Goal: Task Accomplishment & Management: Manage account settings

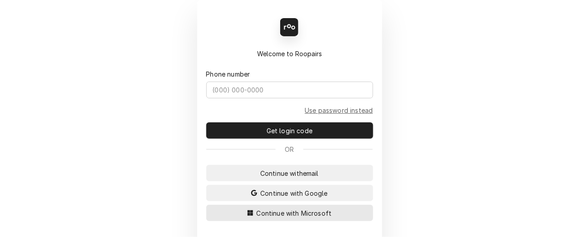
click at [269, 213] on span "Continue with Microsoft" at bounding box center [294, 214] width 79 height 10
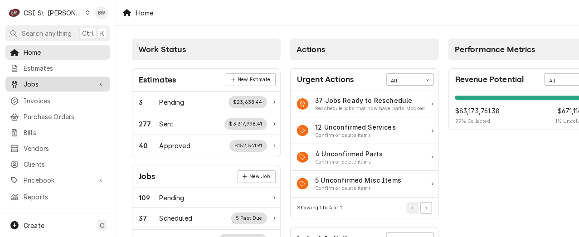
click at [44, 81] on span "Jobs" at bounding box center [58, 84] width 68 height 10
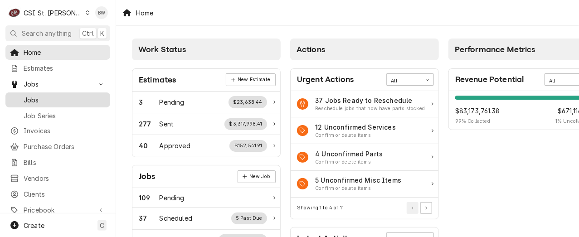
click at [40, 99] on span "Jobs" at bounding box center [65, 100] width 82 height 10
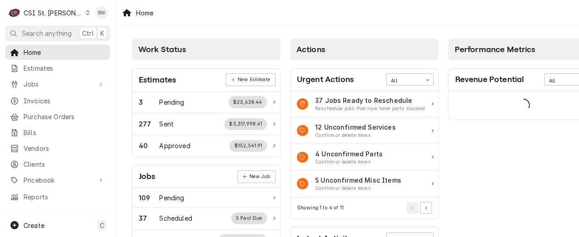
click at [219, 15] on div "Home" at bounding box center [347, 12] width 463 height 25
click at [51, 116] on span "Purchase Orders" at bounding box center [65, 117] width 82 height 10
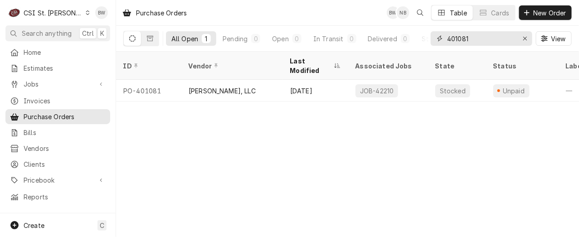
drag, startPoint x: 478, startPoint y: 37, endPoint x: 460, endPoint y: 37, distance: 17.2
click at [460, 37] on input "401081" at bounding box center [481, 38] width 68 height 15
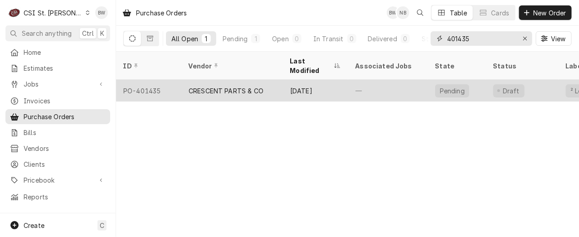
type input "401435"
click at [163, 80] on div "PO-401435" at bounding box center [148, 91] width 65 height 22
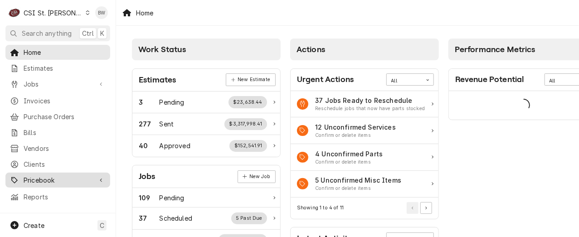
click at [54, 176] on span "Pricebook" at bounding box center [58, 181] width 68 height 10
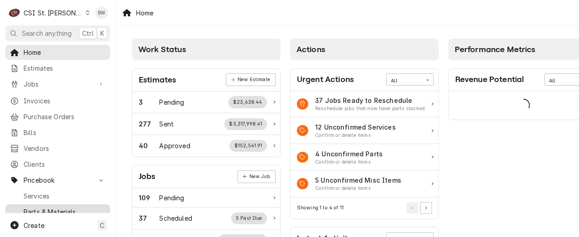
click at [58, 207] on span "Parts & Materials" at bounding box center [65, 212] width 82 height 10
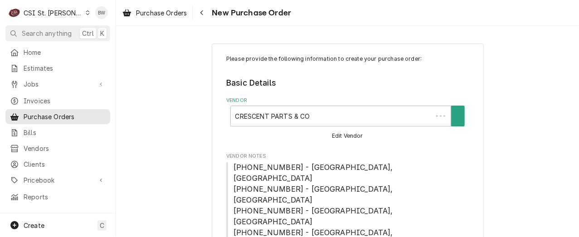
type textarea "x"
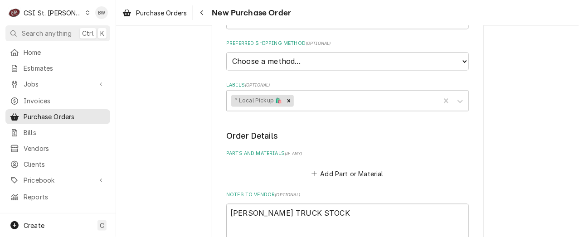
scroll to position [499, 0]
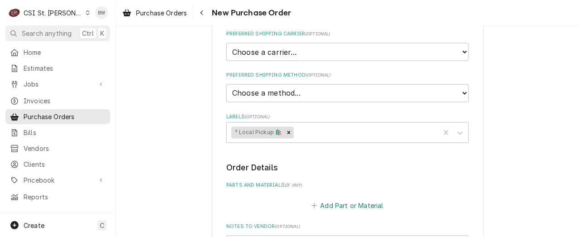
click at [335, 200] on button "Add Part or Material" at bounding box center [347, 206] width 75 height 13
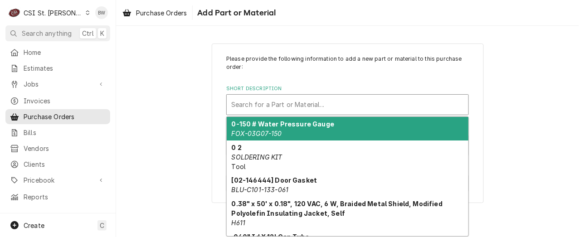
click at [267, 102] on div "Short Description" at bounding box center [347, 105] width 233 height 16
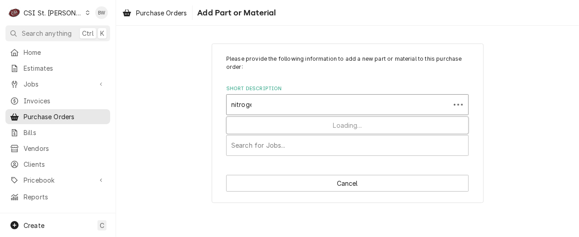
type input "nitrogen"
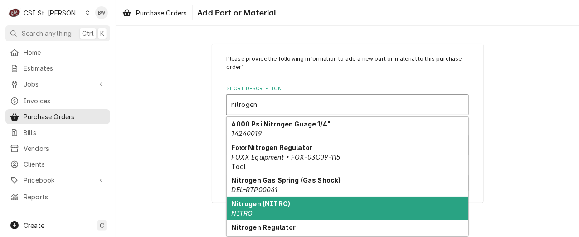
click at [257, 200] on strong "Nitrogen (NITRO)" at bounding box center [261, 204] width 59 height 8
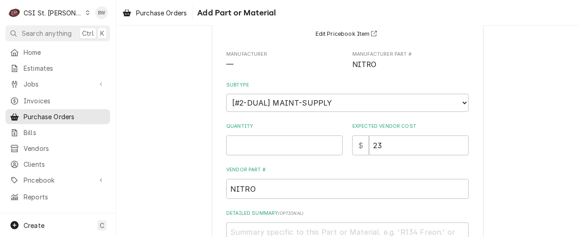
scroll to position [136, 0]
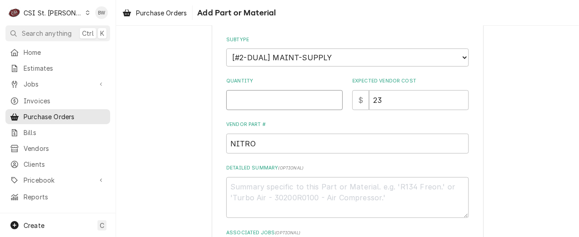
click at [239, 103] on input "Quantity" at bounding box center [284, 100] width 117 height 20
type textarea "x"
type input "1"
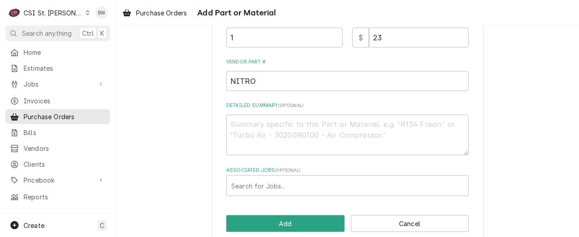
scroll to position [212, 0]
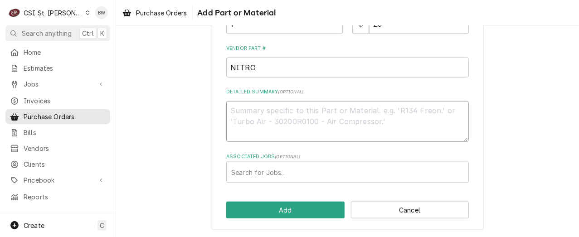
click at [245, 112] on textarea "Detailed Summary ( optional )" at bounding box center [347, 121] width 243 height 41
type textarea "x"
type textarea "B"
type textarea "x"
type textarea "Br"
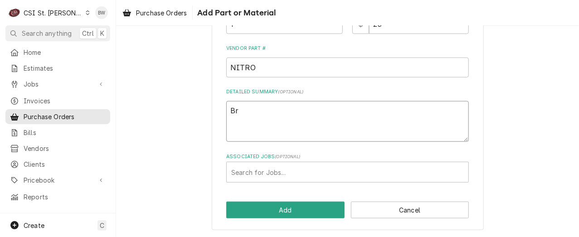
type textarea "x"
type textarea "Brad"
type textarea "x"
type textarea "Brad C"
type textarea "x"
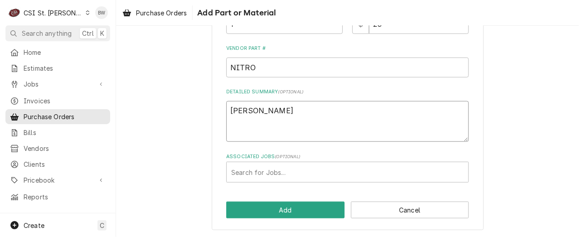
type textarea "Brad Co"
type textarea "x"
type textarea "Brad Cop"
type textarea "x"
type textarea "Brad Cope"
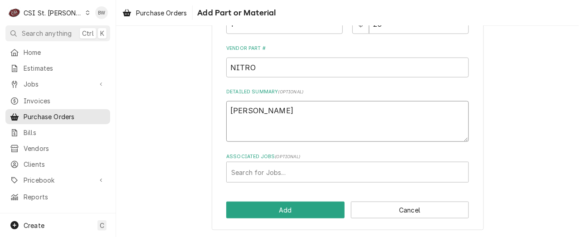
type textarea "x"
type textarea "Brad Cope"
type textarea "x"
type textarea "Brad Cope t"
type textarea "x"
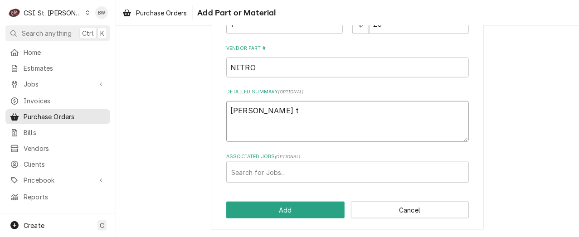
type textarea "Brad Cope tr"
type textarea "x"
type textarea "Brad Cope tri"
type textarea "x"
type textarea "Brad Cope tr"
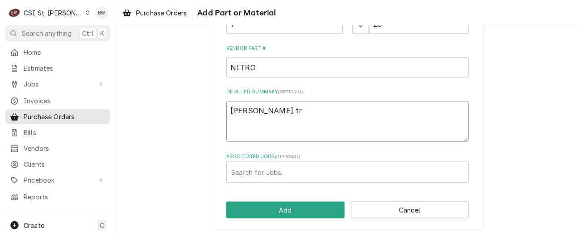
type textarea "x"
type textarea "Brad Cope tru"
type textarea "x"
type textarea "Brad Cope truc"
type textarea "x"
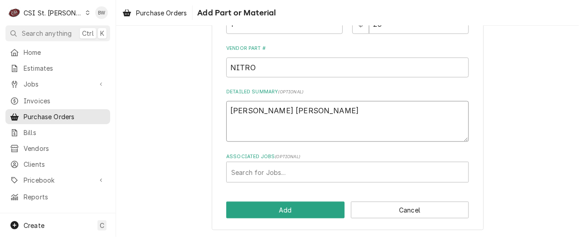
type textarea "Brad Cope truck"
type textarea "x"
type textarea "Brad Cope truck"
type textarea "x"
type textarea "Brad Cope truck s"
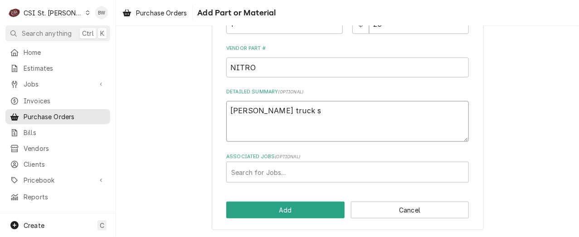
type textarea "x"
type textarea "Brad Cope truck st"
type textarea "x"
type textarea "Brad Cope truck sto"
type textarea "x"
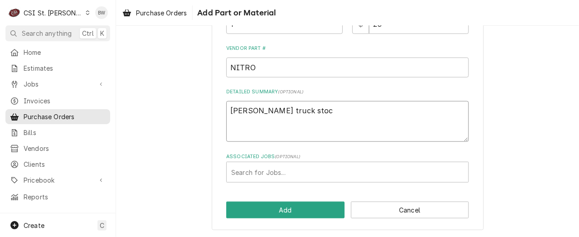
type textarea "[PERSON_NAME] truck stock"
type textarea "x"
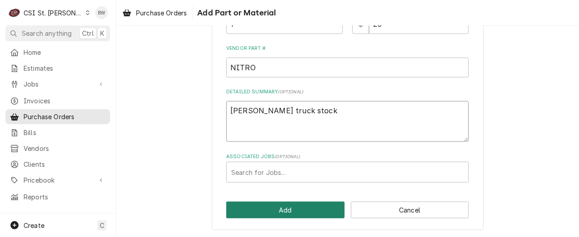
type textarea "[PERSON_NAME] truck stock"
click at [259, 204] on button "Add" at bounding box center [285, 210] width 118 height 17
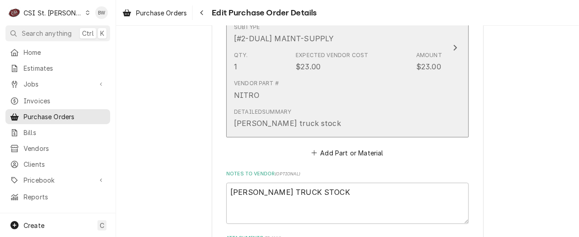
scroll to position [771, 0]
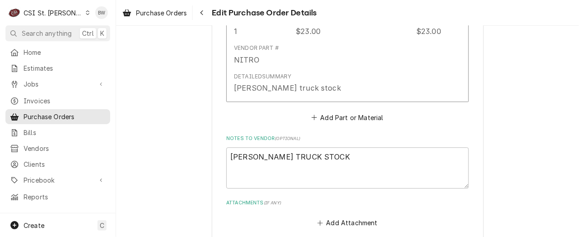
type textarea "x"
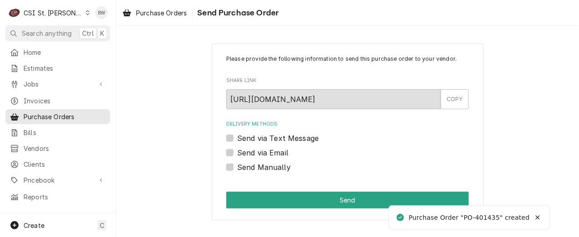
click at [239, 168] on label "Send Manually" at bounding box center [264, 167] width 54 height 11
click at [239, 168] on input "Send Manually" at bounding box center [358, 172] width 243 height 20
checkbox input "true"
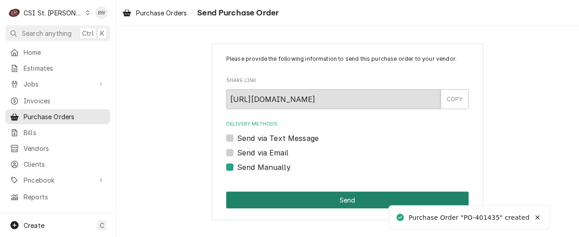
click at [292, 193] on button "Send" at bounding box center [347, 200] width 243 height 17
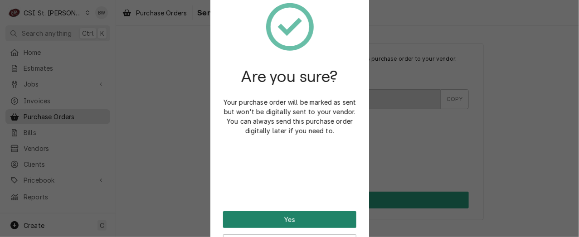
click at [284, 220] on button "Yes" at bounding box center [289, 219] width 133 height 17
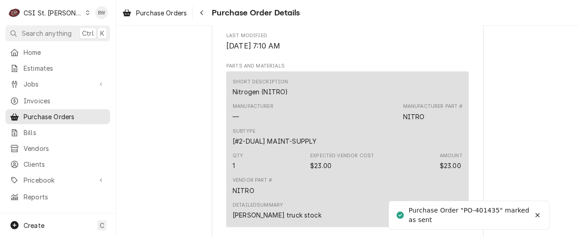
scroll to position [771, 0]
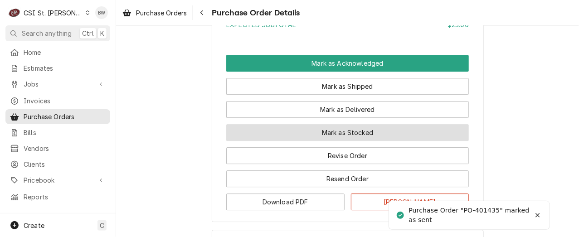
click at [262, 141] on button "Mark as Stocked" at bounding box center [347, 132] width 243 height 17
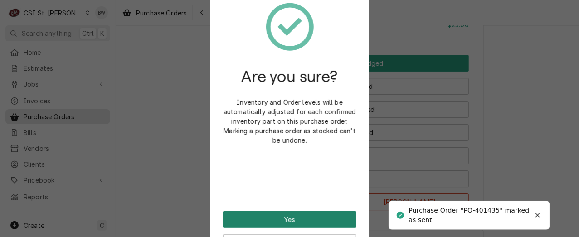
click at [274, 212] on button "Yes" at bounding box center [289, 219] width 133 height 17
